Goal: Book appointment/travel/reservation

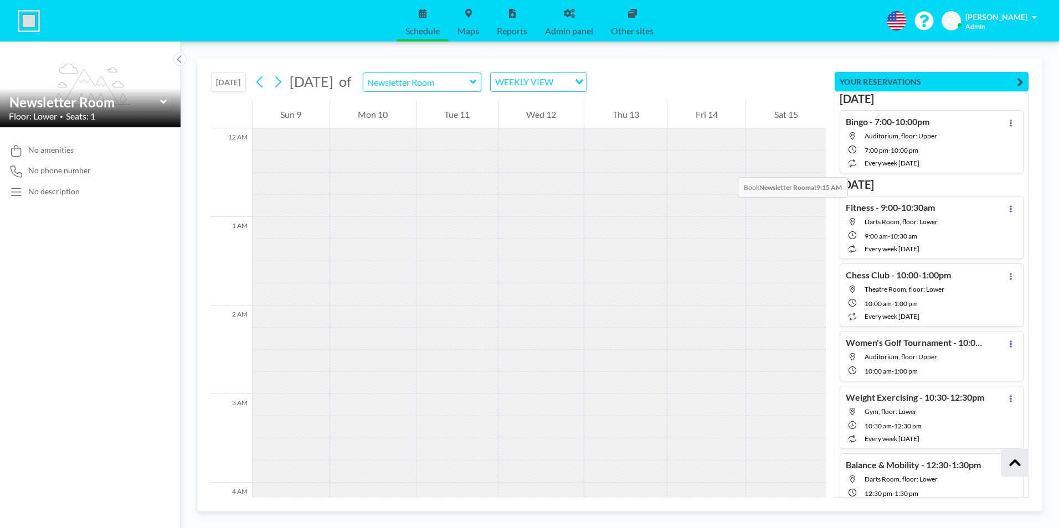
scroll to position [11433, 0]
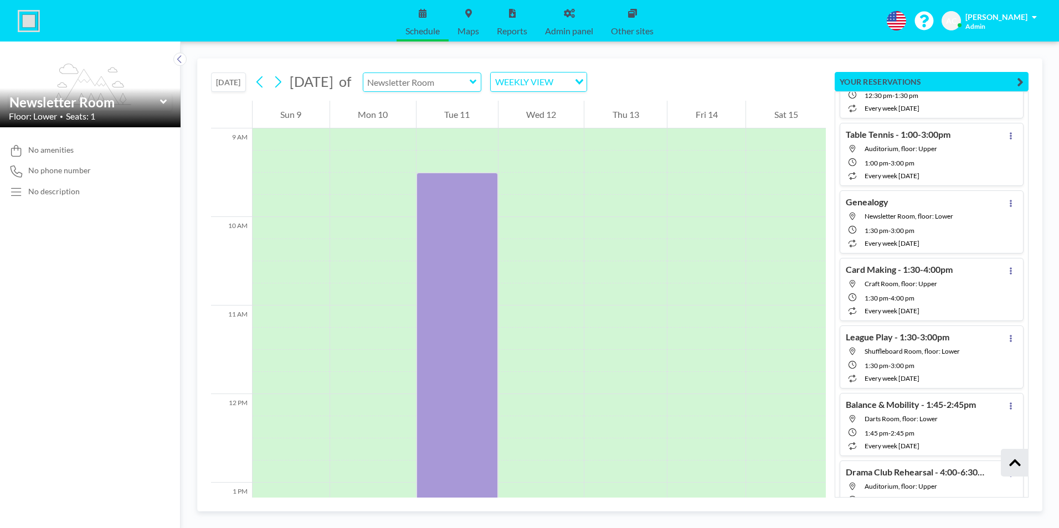
click at [470, 84] on input "text" at bounding box center [416, 82] width 106 height 18
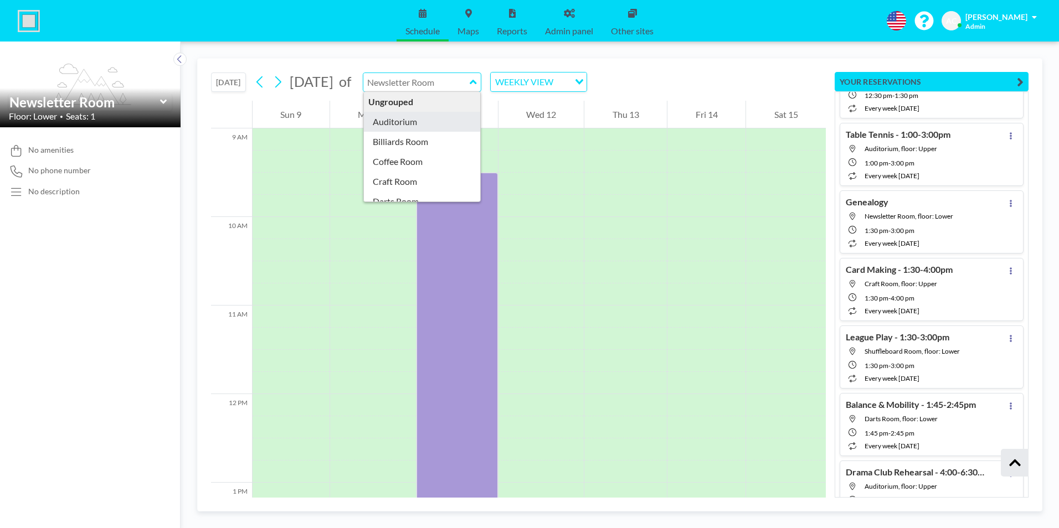
type input "Auditorium"
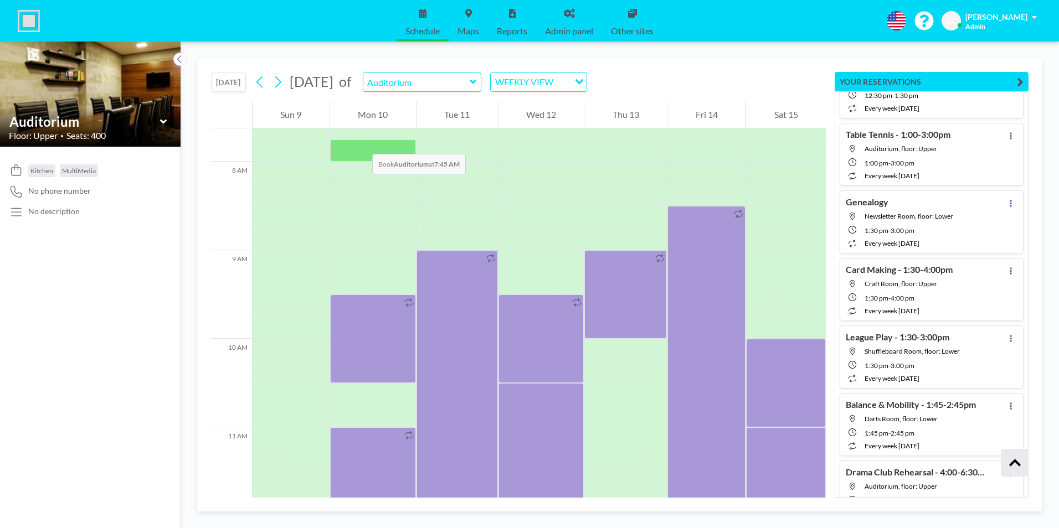
scroll to position [687, 0]
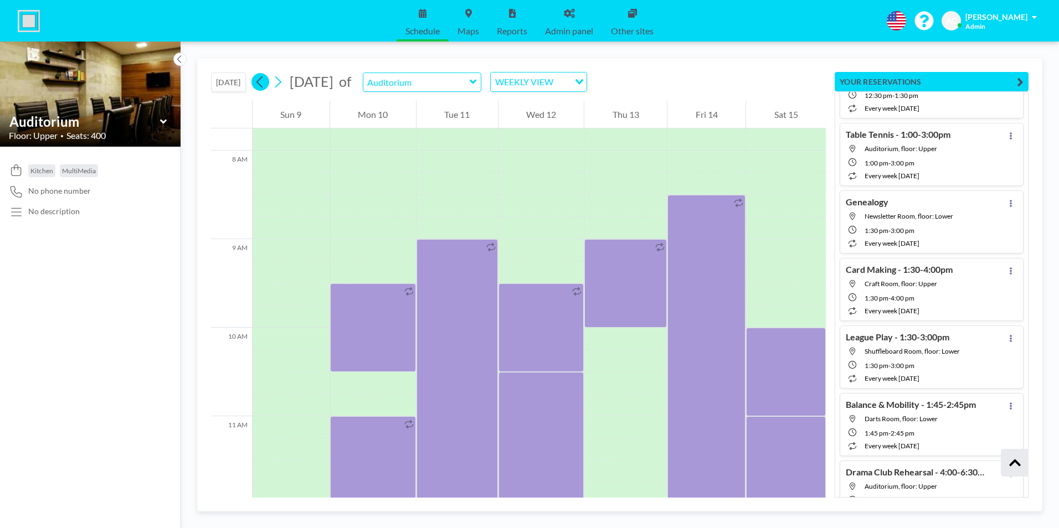
click at [262, 85] on icon at bounding box center [259, 82] width 6 height 12
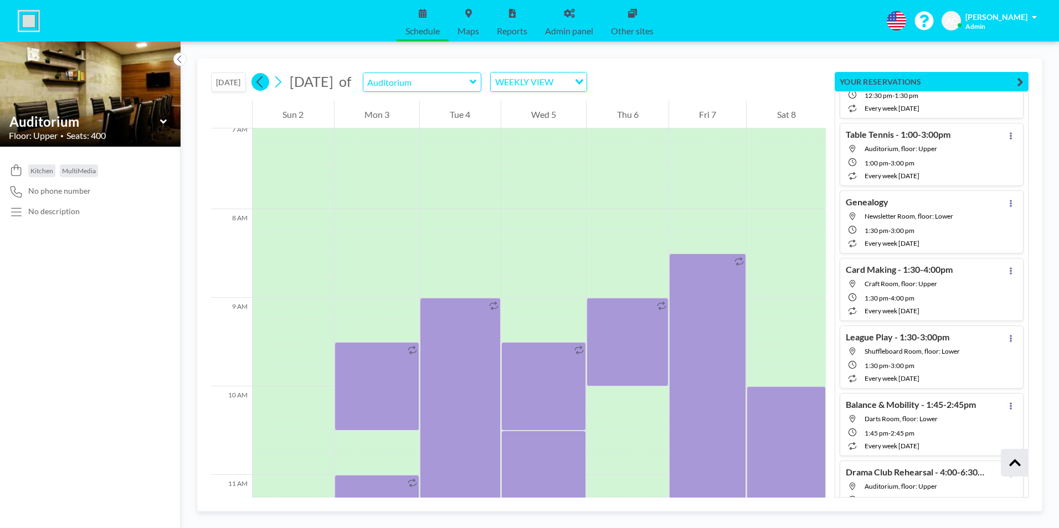
click at [262, 85] on icon at bounding box center [259, 82] width 6 height 12
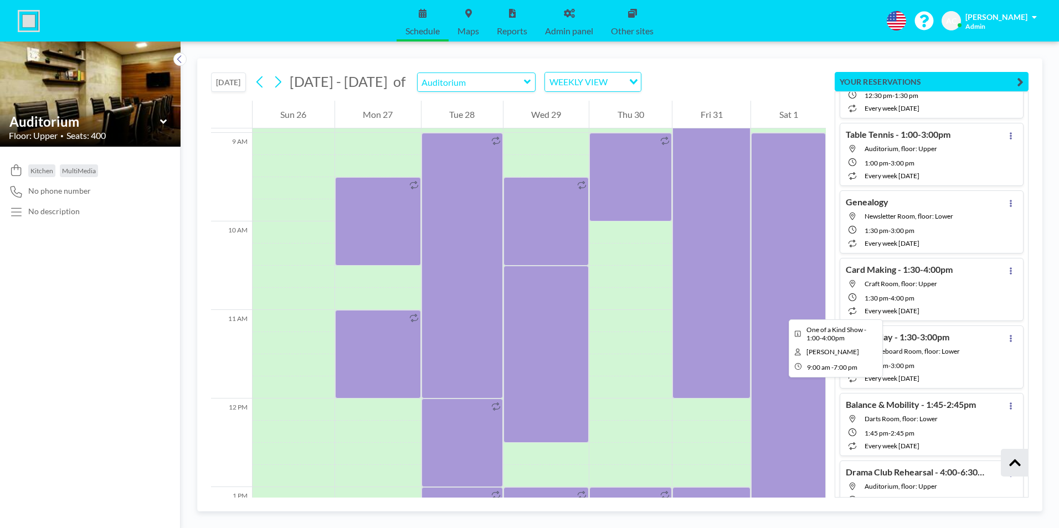
scroll to position [798, 0]
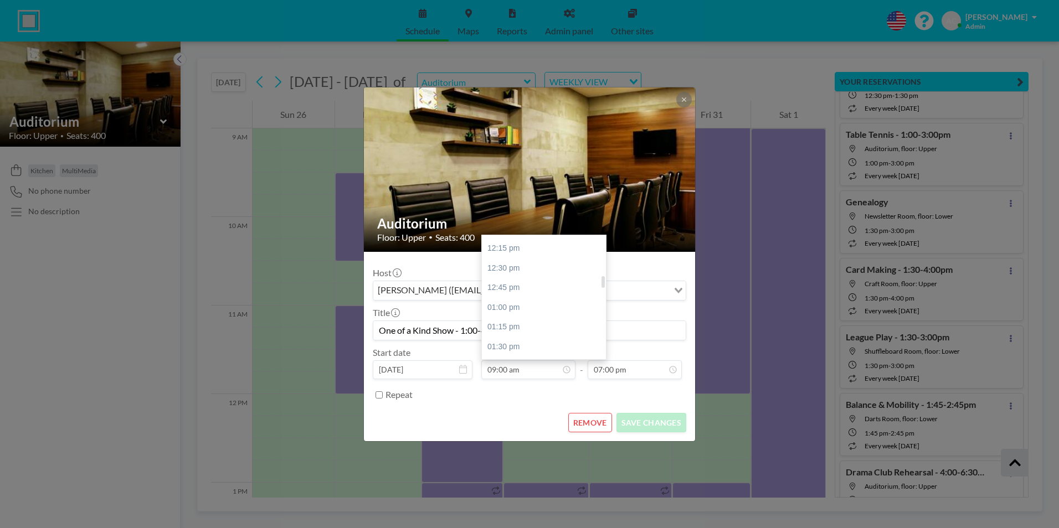
scroll to position [435, 0]
click at [550, 280] on div "01:00 pm" at bounding box center [547, 284] width 130 height 20
type input "01:00 pm"
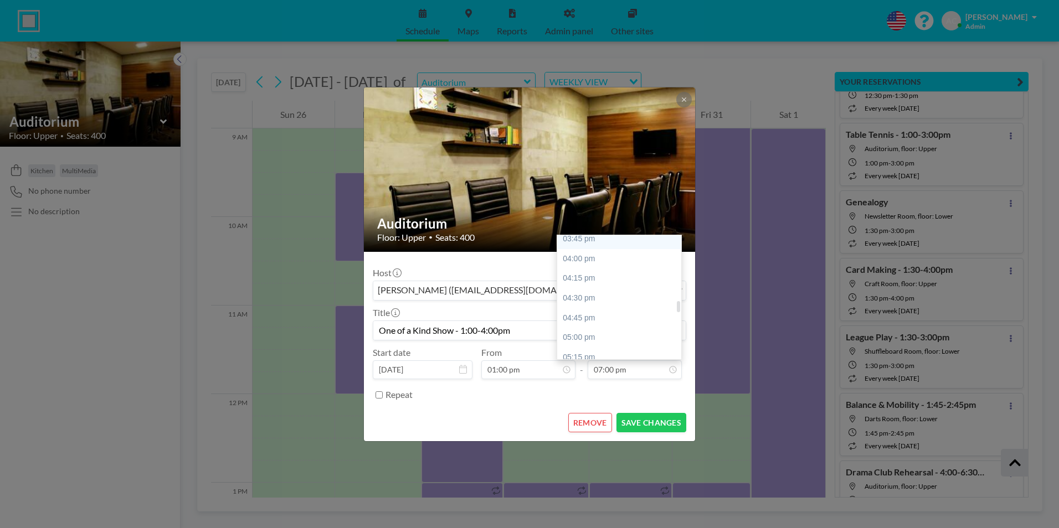
scroll to position [670, 0]
click at [597, 286] on div "04:00 pm" at bounding box center [622, 285] width 130 height 20
type input "04:00 pm"
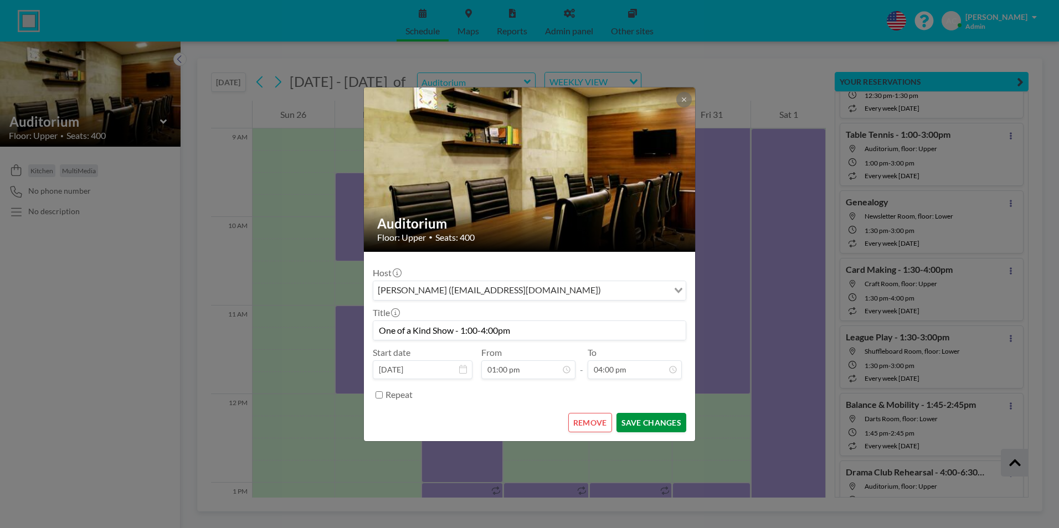
click at [648, 423] on button "SAVE CHANGES" at bounding box center [652, 422] width 70 height 19
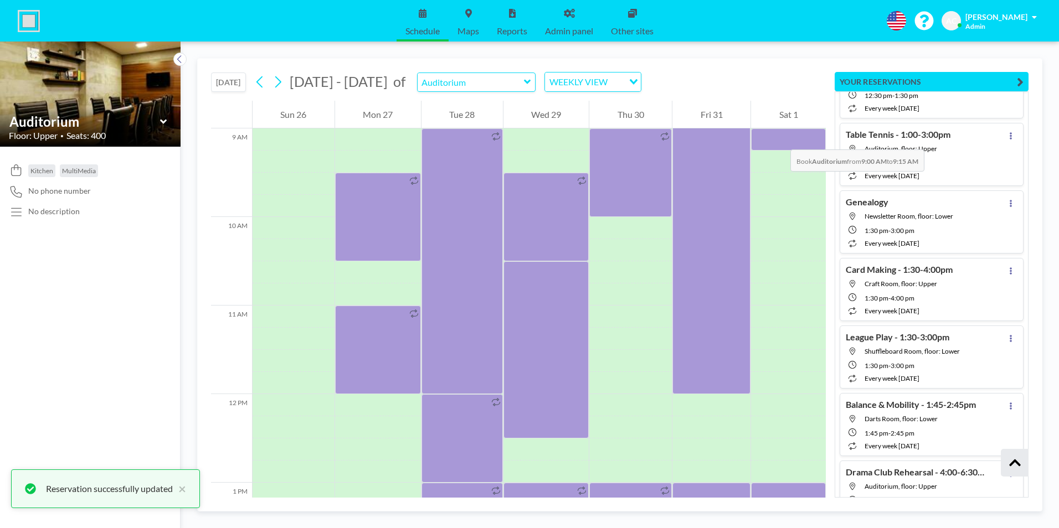
click at [779, 138] on div at bounding box center [788, 140] width 75 height 22
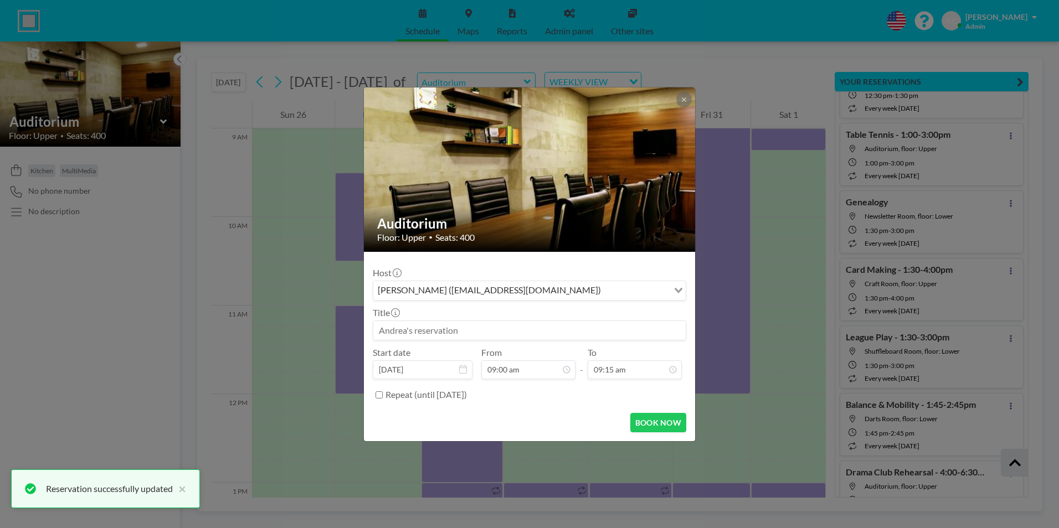
click at [471, 330] on input at bounding box center [529, 330] width 312 height 19
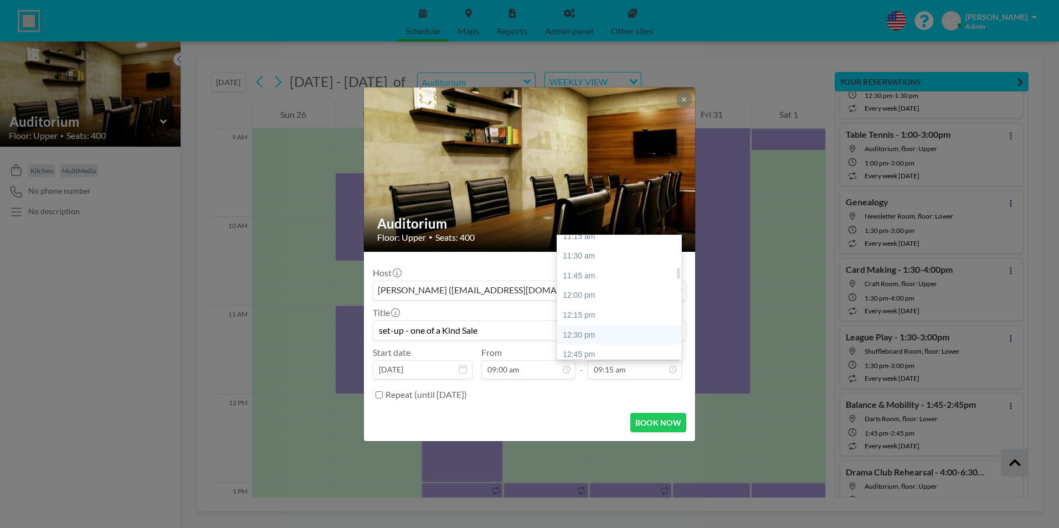
scroll to position [399, 0]
type input "set-up - one of a Kind Sale"
click at [599, 317] on div "01:00 pm" at bounding box center [622, 320] width 130 height 20
type input "01:00 pm"
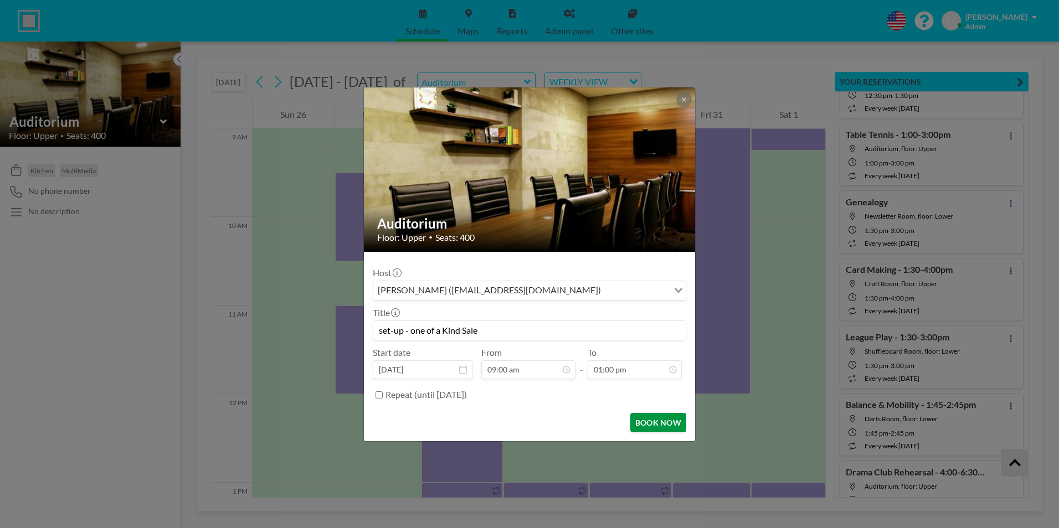
click at [658, 423] on button "BOOK NOW" at bounding box center [658, 422] width 56 height 19
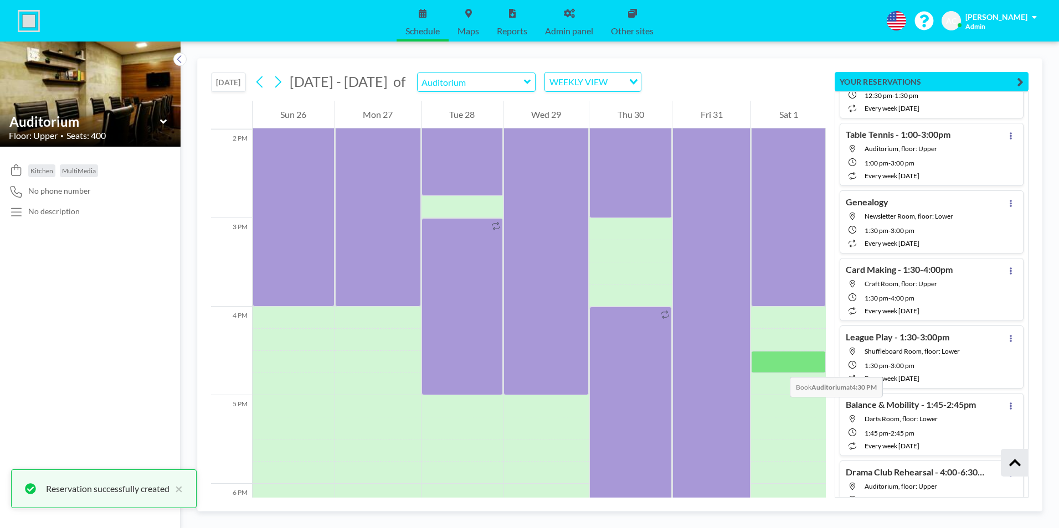
scroll to position [1241, 0]
click at [775, 315] on div at bounding box center [788, 317] width 75 height 22
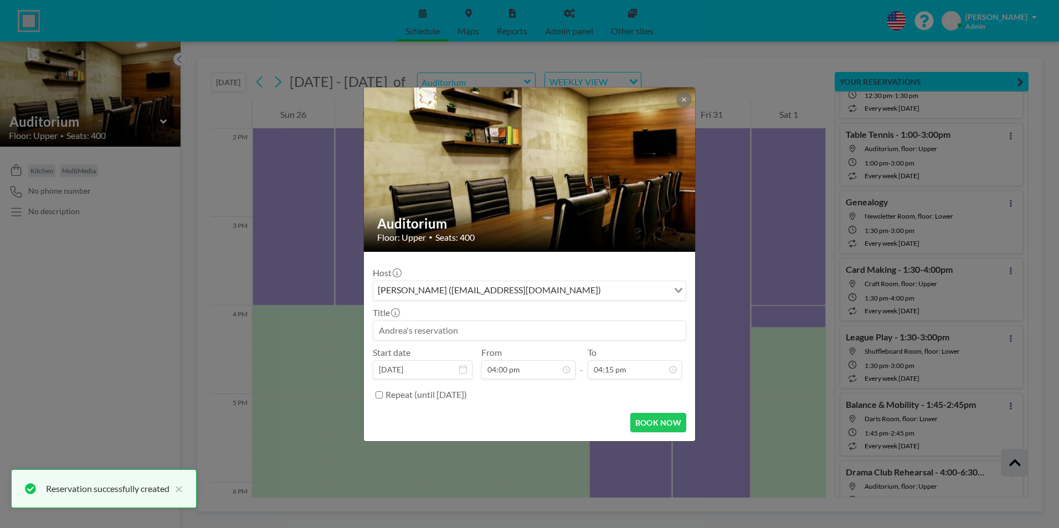
click at [445, 328] on input at bounding box center [529, 330] width 312 height 19
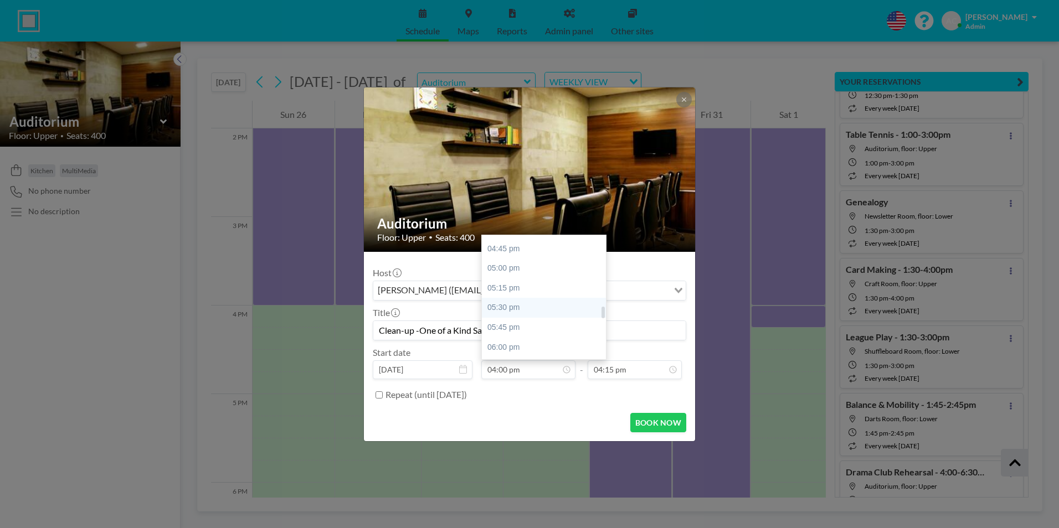
scroll to position [710, 0]
type input "Clean-up -One of a Kind Sale"
click at [521, 243] on div "04:00 pm" at bounding box center [547, 245] width 130 height 20
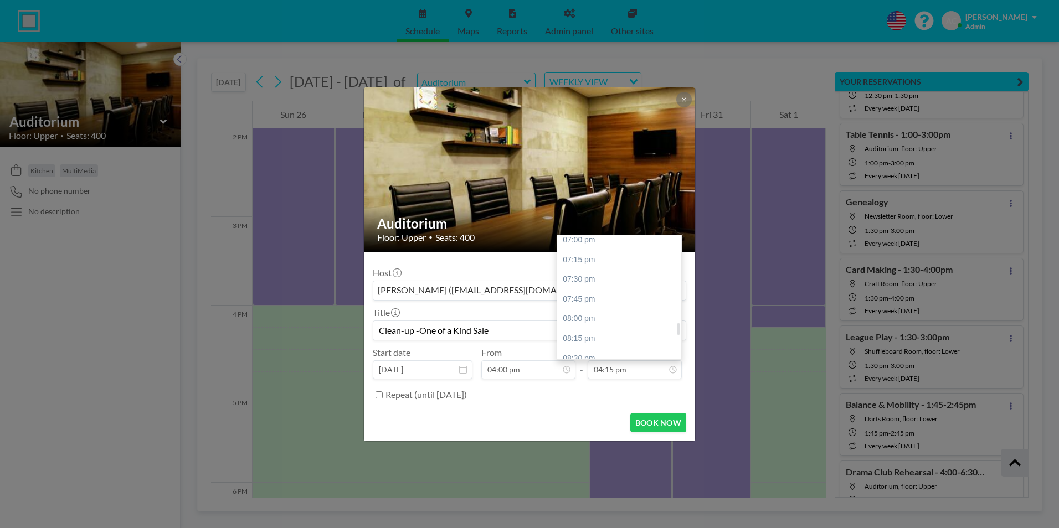
scroll to position [896, 0]
click at [608, 294] on div "07:00 pm" at bounding box center [622, 296] width 130 height 20
type input "07:00 pm"
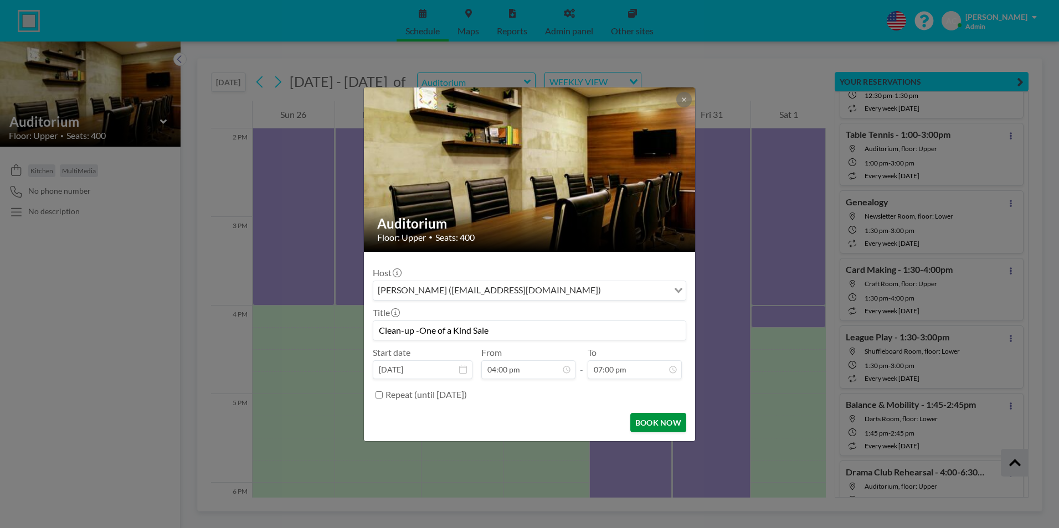
scroll to position [947, 0]
click at [660, 424] on button "BOOK NOW" at bounding box center [658, 422] width 56 height 19
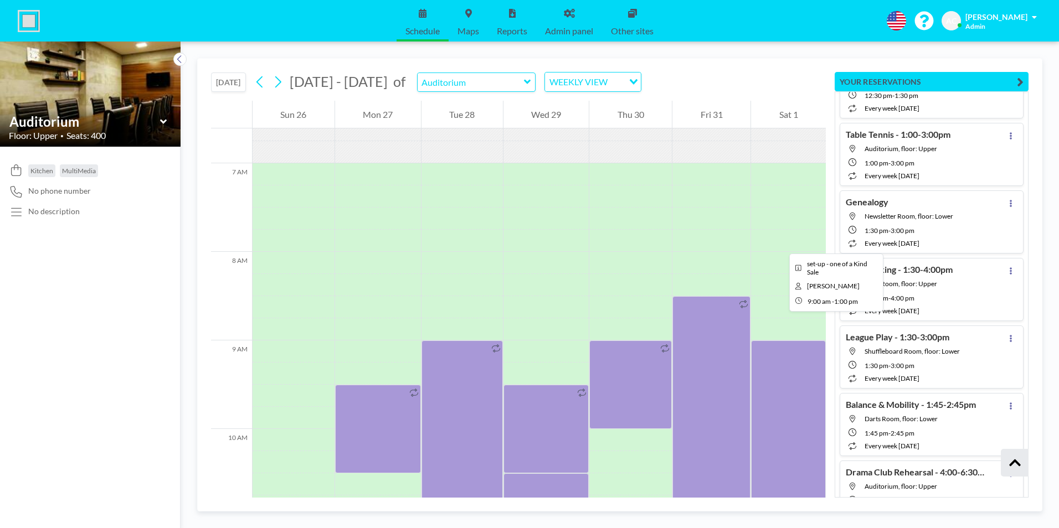
scroll to position [576, 0]
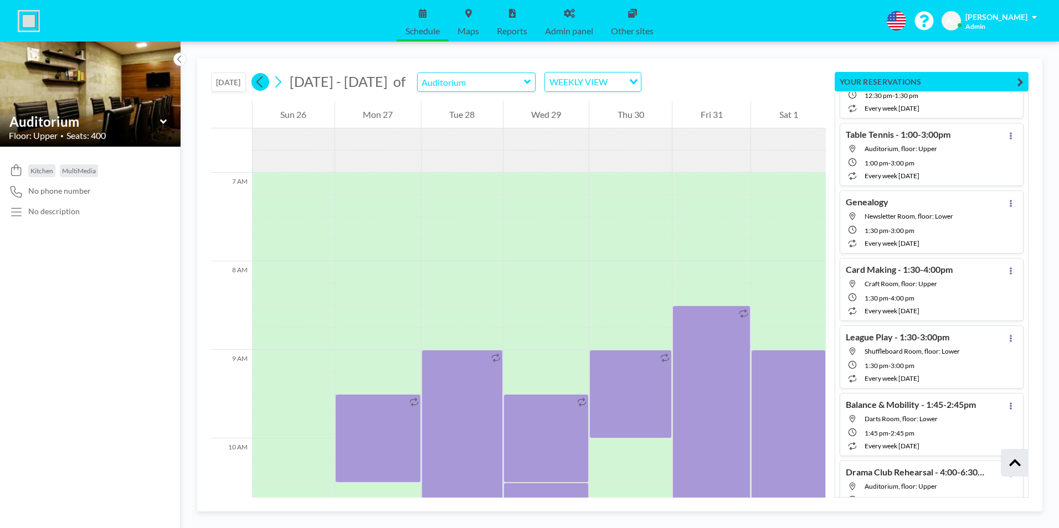
click at [256, 85] on button at bounding box center [260, 82] width 18 height 18
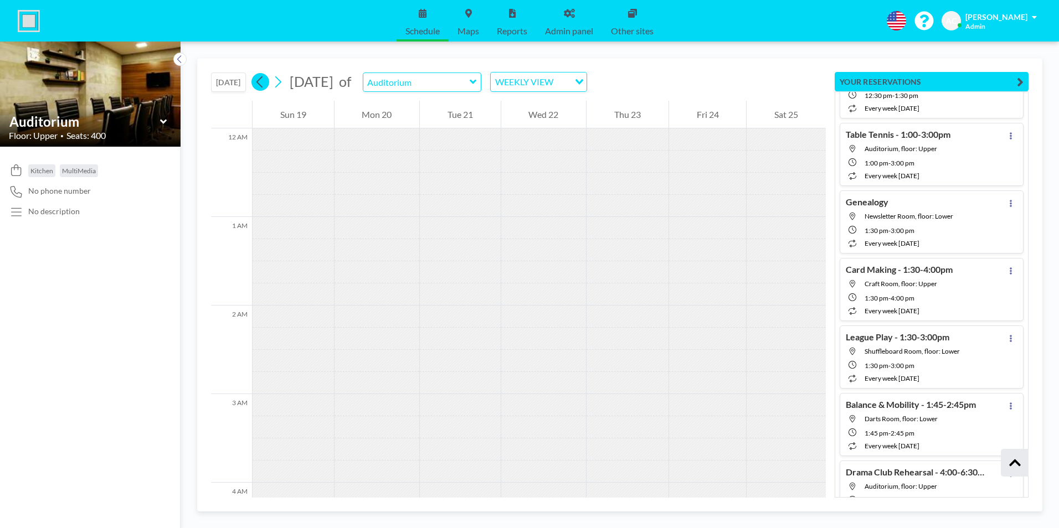
scroll to position [567, 0]
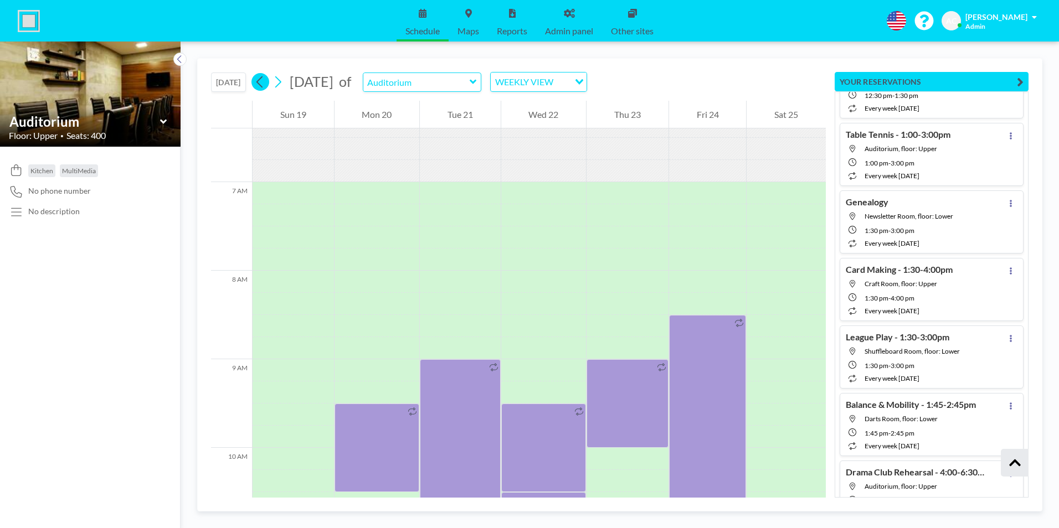
click at [263, 83] on icon at bounding box center [260, 82] width 11 height 17
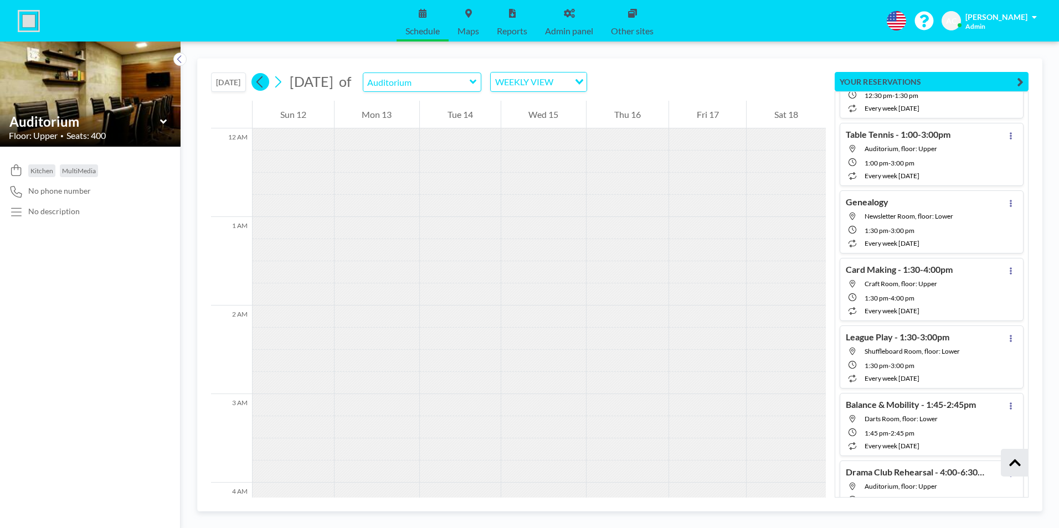
scroll to position [455, 0]
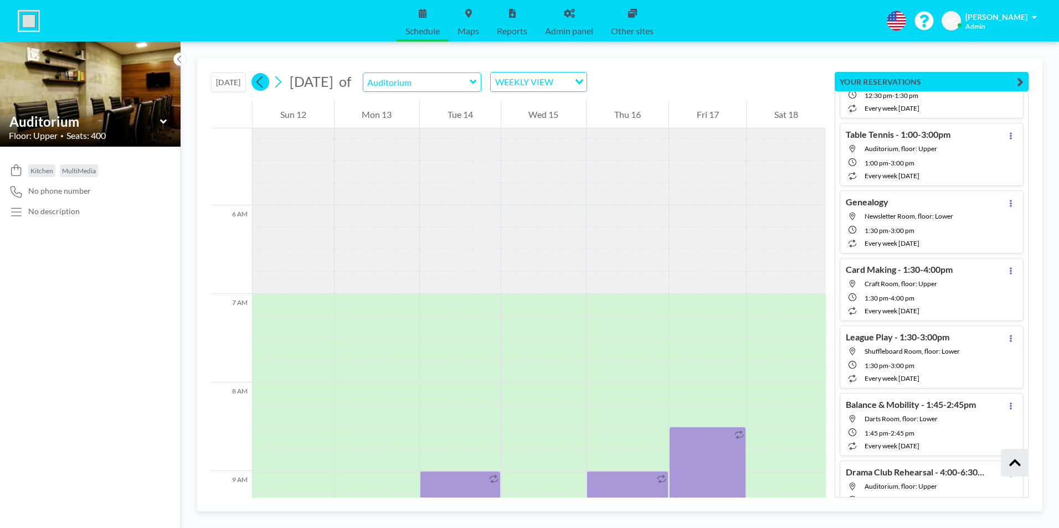
click at [263, 83] on icon at bounding box center [260, 82] width 11 height 17
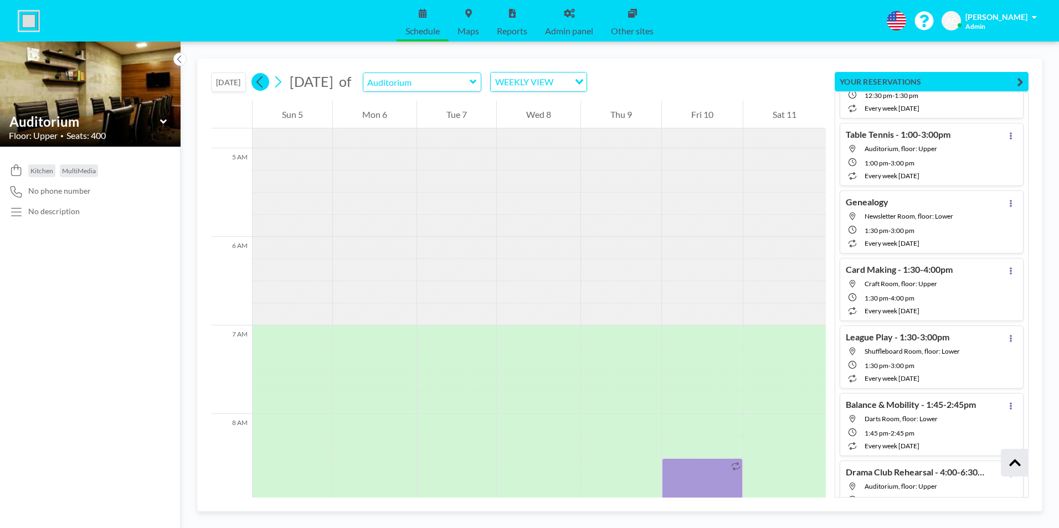
scroll to position [676, 0]
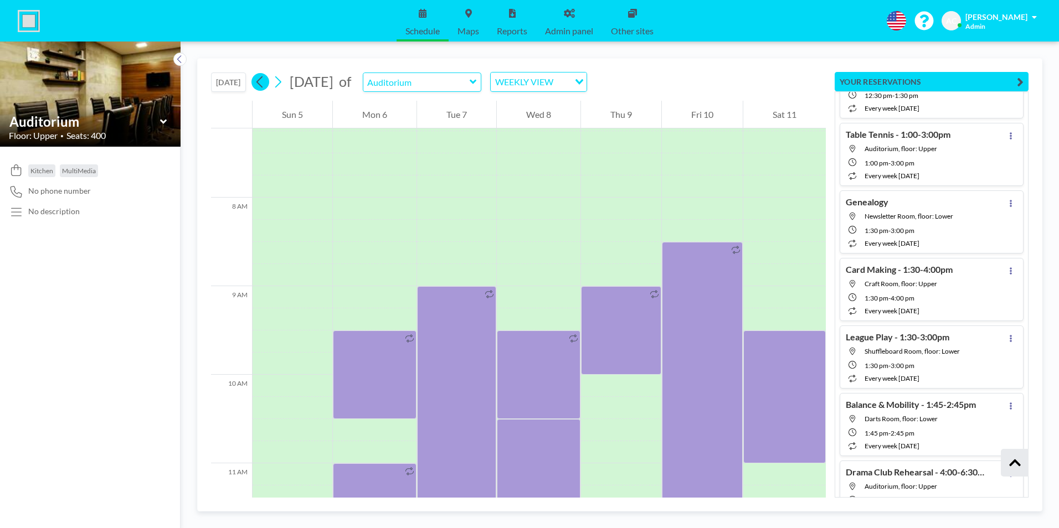
click at [263, 83] on icon at bounding box center [260, 82] width 11 height 17
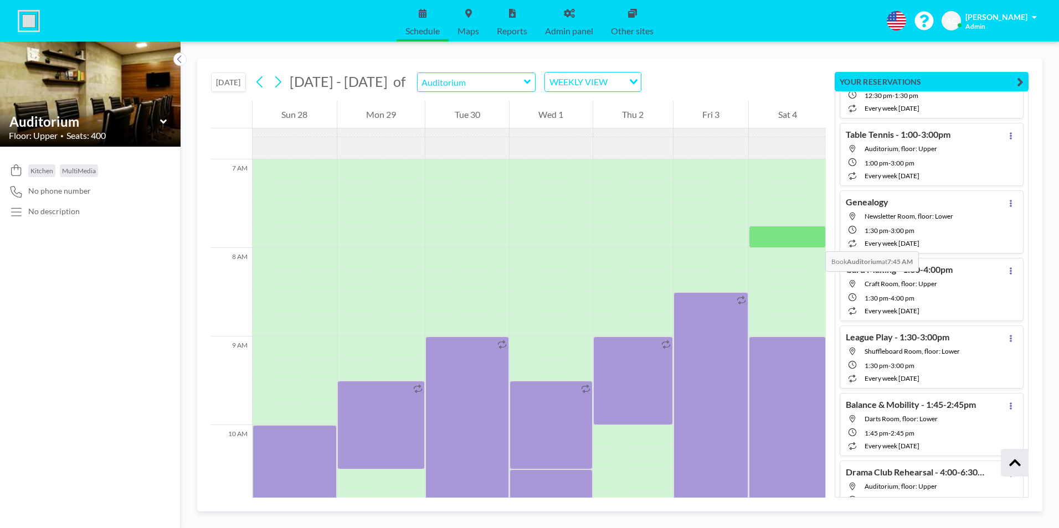
scroll to position [687, 0]
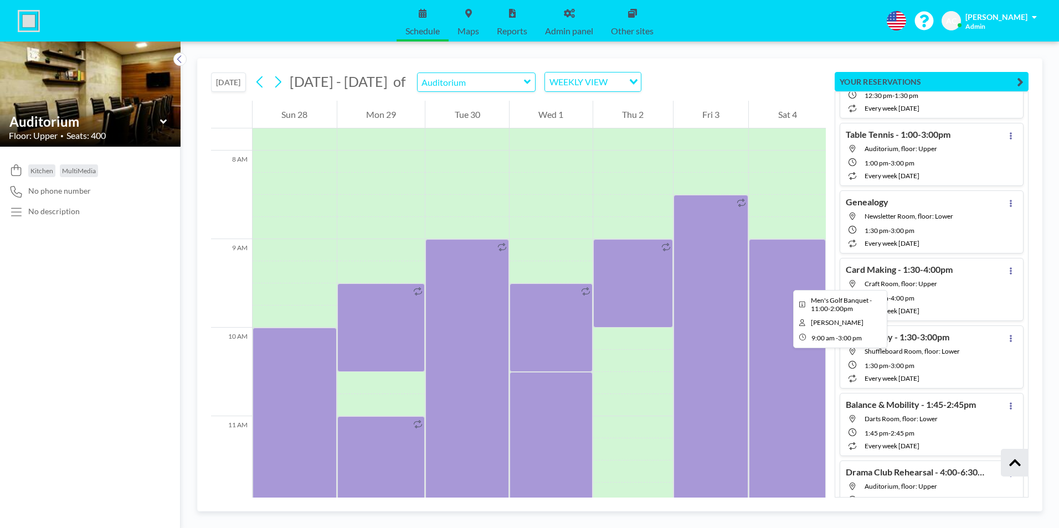
click at [784, 280] on div at bounding box center [787, 505] width 77 height 532
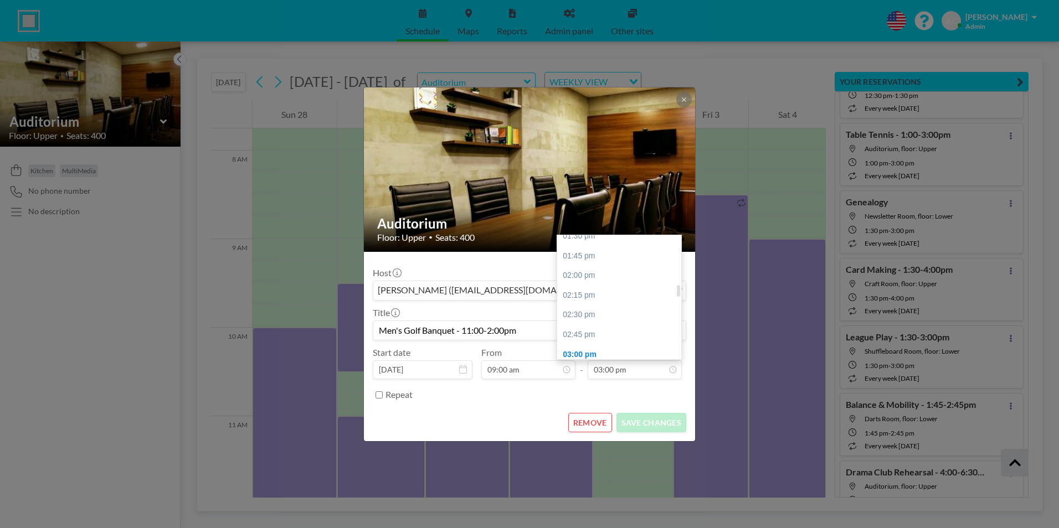
scroll to position [520, 0]
click at [612, 273] on div "02:00 pm" at bounding box center [622, 277] width 130 height 20
type input "02:00 pm"
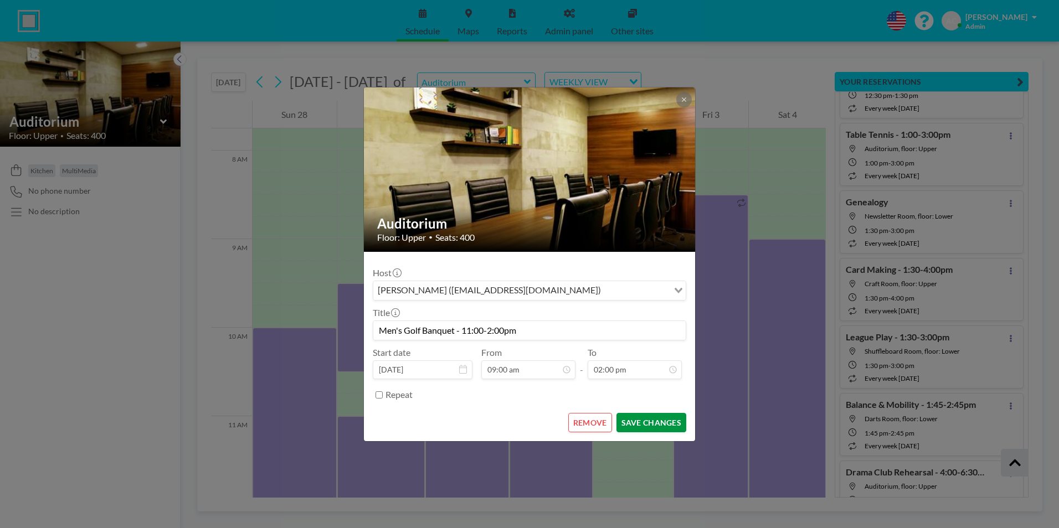
scroll to position [0, 0]
click at [646, 419] on button "SAVE CHANGES" at bounding box center [652, 422] width 70 height 19
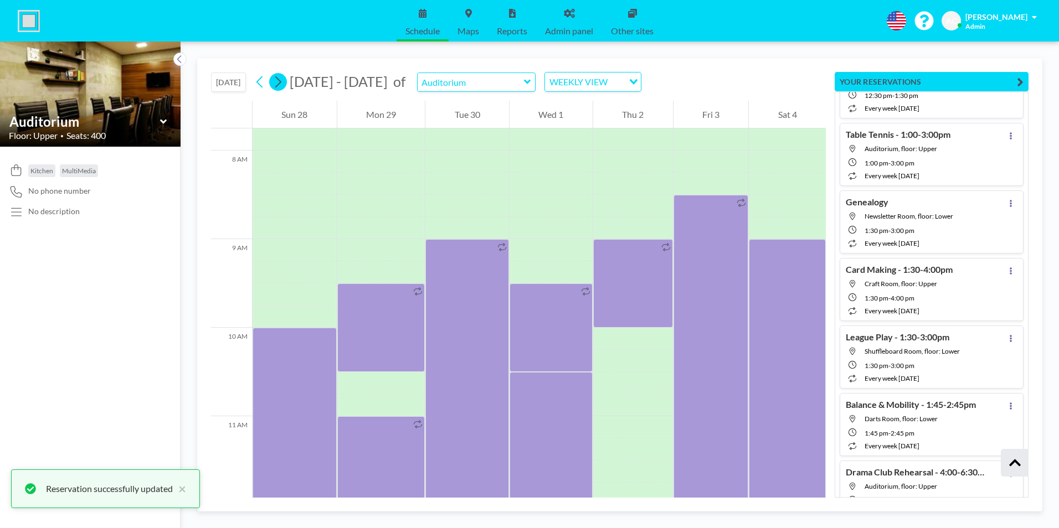
click at [281, 80] on icon at bounding box center [278, 82] width 6 height 12
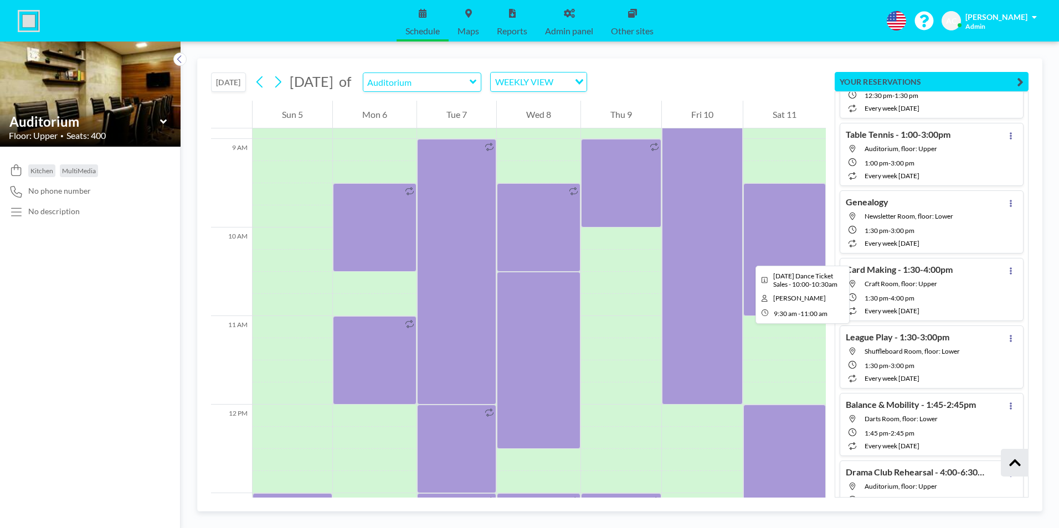
scroll to position [742, 0]
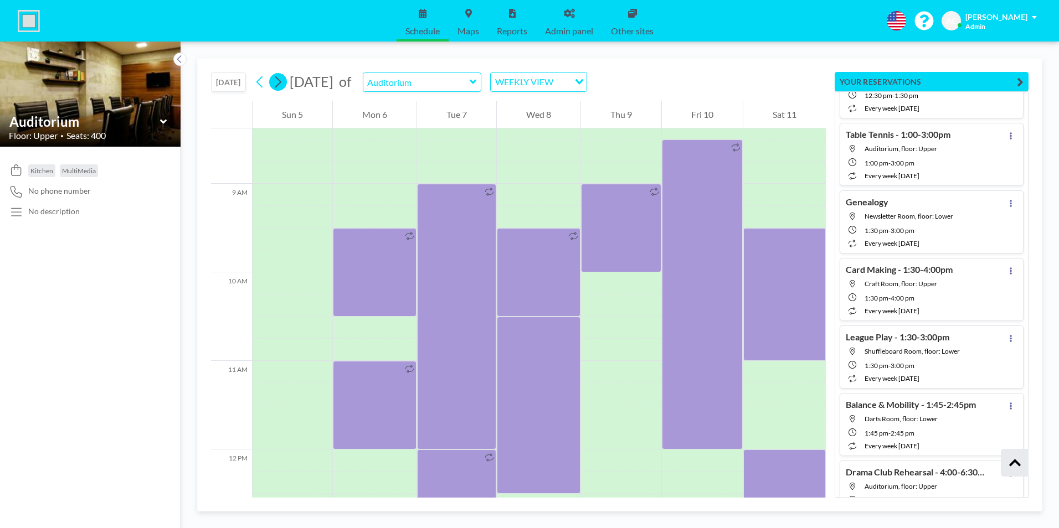
click at [280, 81] on icon at bounding box center [278, 82] width 11 height 17
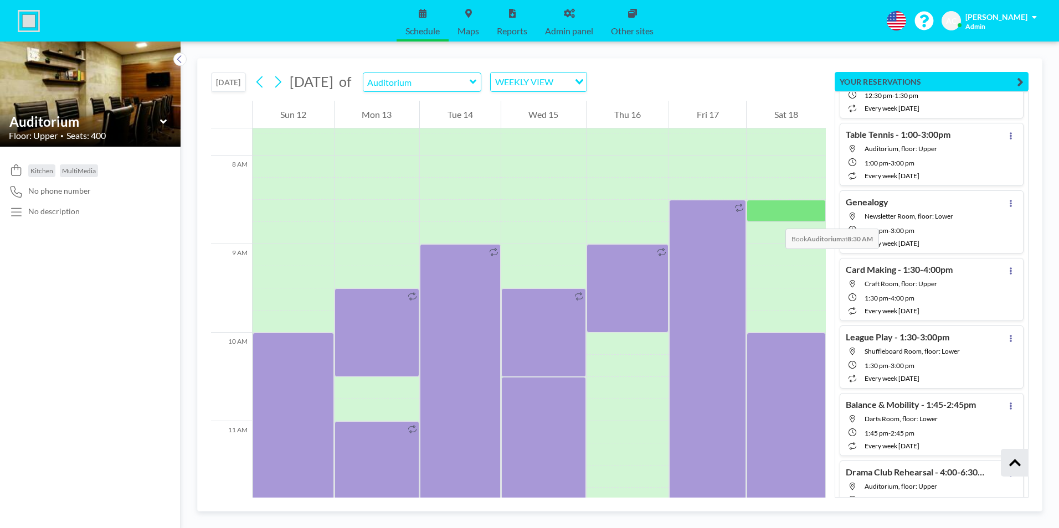
scroll to position [687, 0]
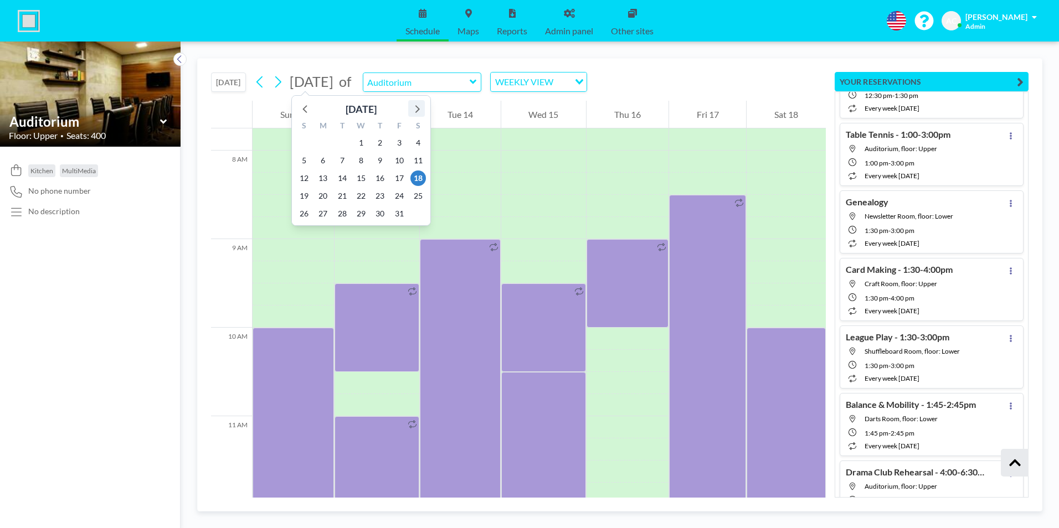
click at [418, 107] on icon at bounding box center [416, 108] width 14 height 14
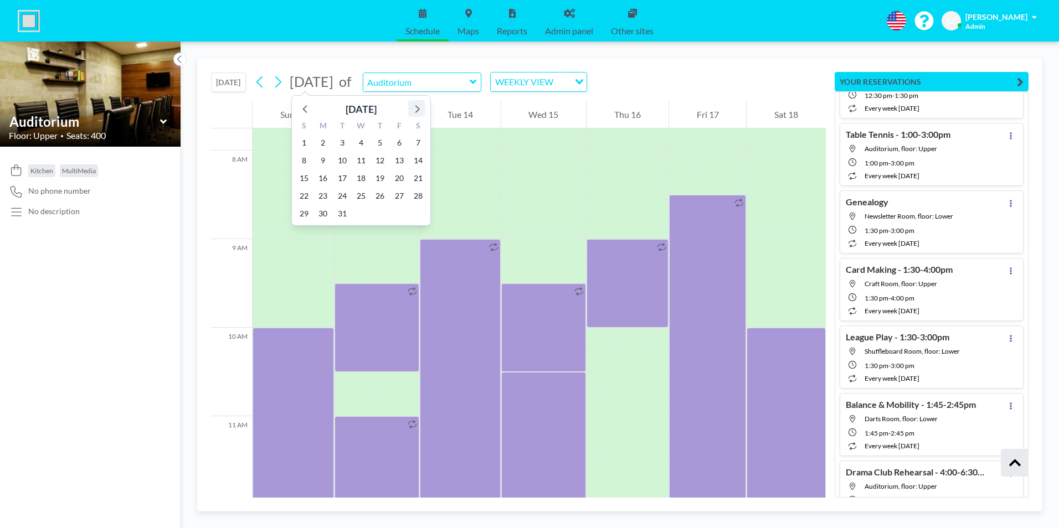
click at [418, 107] on icon at bounding box center [416, 108] width 14 height 14
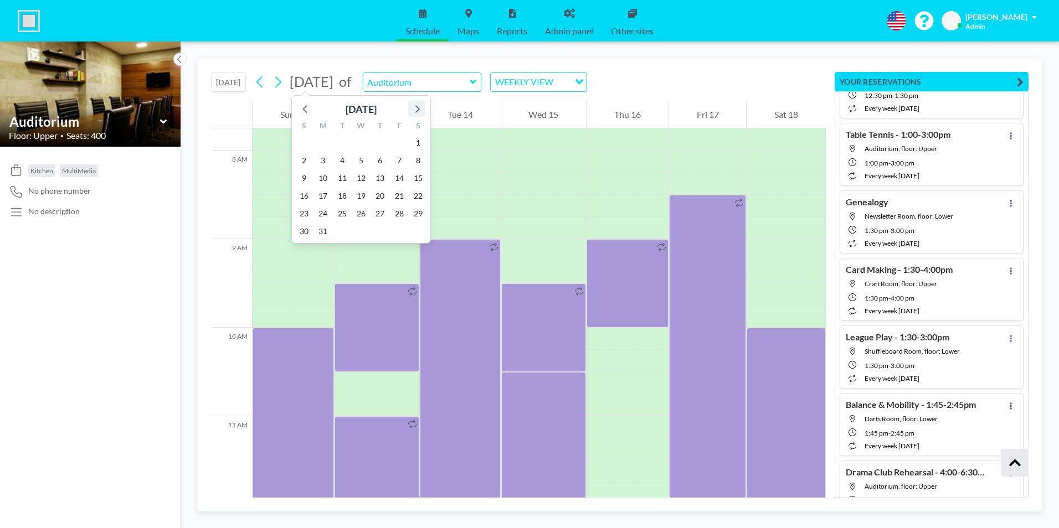
click at [418, 107] on icon at bounding box center [416, 108] width 14 height 14
click at [419, 194] on span "28" at bounding box center [418, 196] width 16 height 16
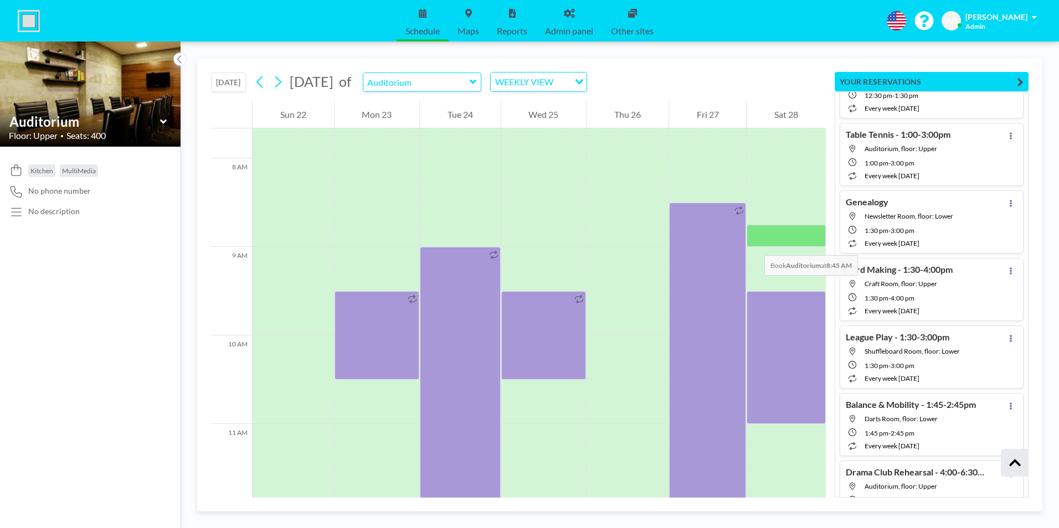
scroll to position [742, 0]
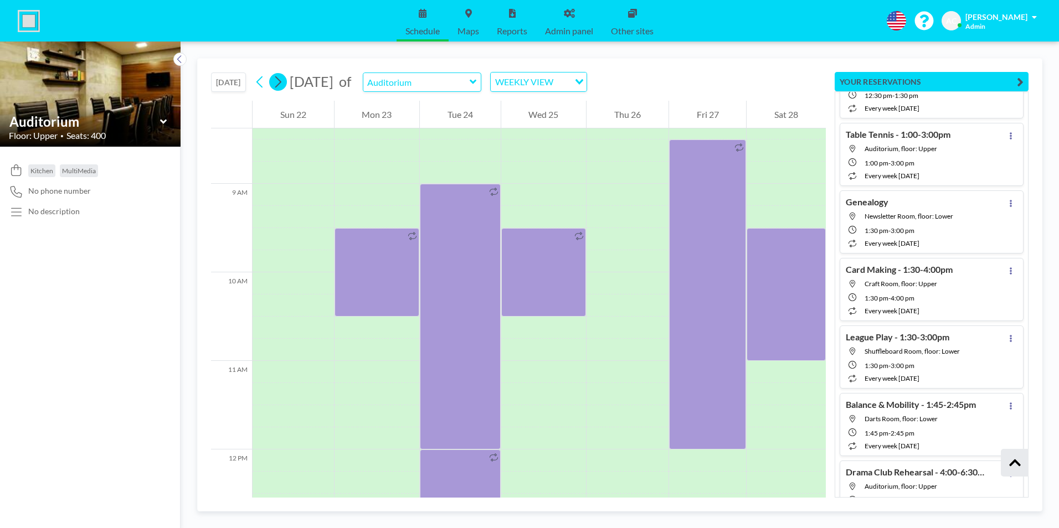
click at [279, 82] on icon at bounding box center [278, 82] width 11 height 17
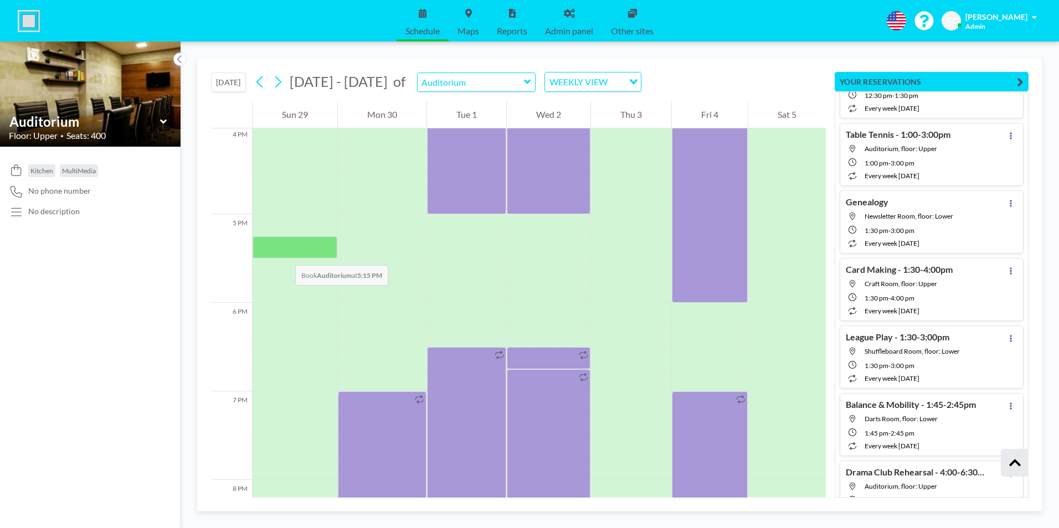
scroll to position [1407, 0]
